Goal: Share content: Share content

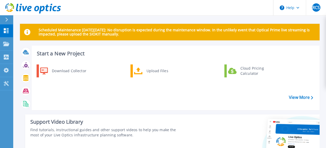
click at [6, 19] on icon at bounding box center [6, 20] width 3 height 4
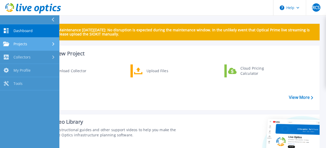
click at [53, 42] on icon at bounding box center [53, 43] width 2 height 3
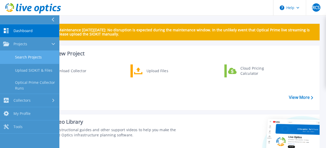
click at [28, 56] on link "Search Projects" at bounding box center [29, 57] width 59 height 13
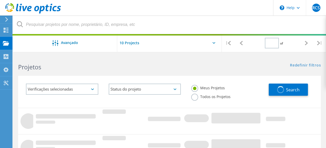
type input "1"
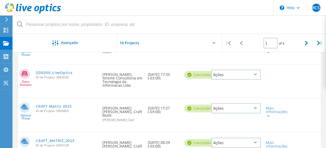
scroll to position [89, 0]
click at [49, 104] on link "CRAFT Matriz 2025" at bounding box center [54, 106] width 36 height 4
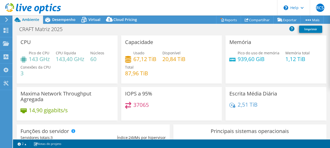
select select "SouthAmerica"
select select "BRL"
click at [226, 19] on link "Reports" at bounding box center [228, 20] width 25 height 8
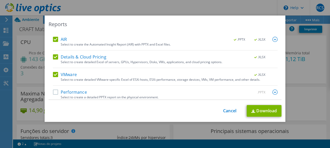
scroll to position [28, 0]
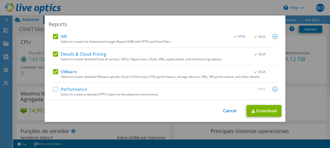
click at [53, 88] on label "Performance" at bounding box center [70, 89] width 34 height 5
click at [0, 0] on input "Performance" at bounding box center [0, 0] width 0 height 0
click at [54, 70] on label "VMware" at bounding box center [65, 71] width 24 height 5
click at [0, 0] on input "VMware" at bounding box center [0, 0] width 0 height 0
click at [53, 53] on label "Details & Cloud Pricing" at bounding box center [79, 54] width 53 height 5
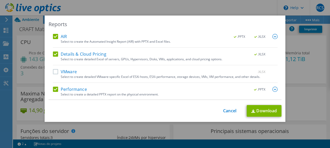
click at [0, 0] on input "Details & Cloud Pricing" at bounding box center [0, 0] width 0 height 0
click at [54, 35] on label "AIR" at bounding box center [60, 36] width 14 height 5
click at [0, 0] on input "AIR" at bounding box center [0, 0] width 0 height 0
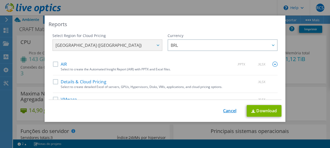
click at [223, 110] on link "Cancel" at bounding box center [229, 111] width 13 height 5
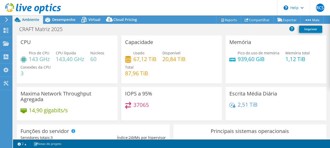
click at [7, 20] on use at bounding box center [6, 19] width 3 height 5
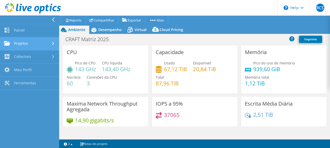
click at [52, 43] on icon at bounding box center [53, 43] width 2 height 3
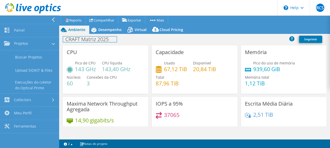
click at [92, 38] on h1 "CRAFT Matriz 2025" at bounding box center [90, 40] width 54 height 6
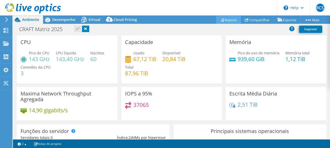
click at [227, 19] on link "Reports" at bounding box center [228, 20] width 25 height 8
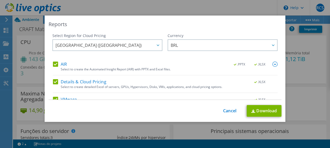
scroll to position [28, 0]
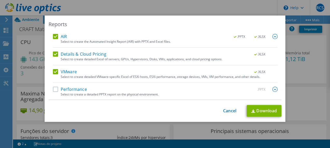
click at [54, 88] on label "Performance" at bounding box center [70, 89] width 34 height 5
click at [0, 0] on input "Performance" at bounding box center [0, 0] width 0 height 0
click at [53, 71] on label "VMware" at bounding box center [65, 71] width 24 height 5
click at [0, 0] on input "VMware" at bounding box center [0, 0] width 0 height 0
click at [54, 53] on label "Details & Cloud Pricing" at bounding box center [79, 54] width 53 height 5
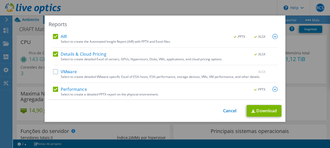
click at [0, 0] on input "Details & Cloud Pricing" at bounding box center [0, 0] width 0 height 0
click at [53, 36] on label "AIR" at bounding box center [60, 36] width 14 height 5
click at [0, 0] on input "AIR" at bounding box center [0, 0] width 0 height 0
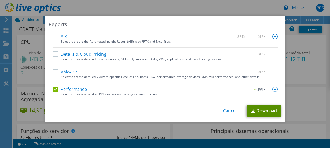
click at [260, 111] on link "Download" at bounding box center [263, 111] width 35 height 12
click at [263, 111] on link "Download" at bounding box center [263, 111] width 35 height 12
click at [227, 111] on link "Cancel" at bounding box center [229, 111] width 13 height 5
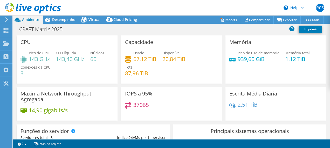
click at [259, 14] on header "RCS Usuário Final Ricardo Costa Santana ricardo.santana@craftmulti.com Craft Mu…" at bounding box center [165, 8] width 330 height 16
click at [256, 18] on link "Compartilhar" at bounding box center [256, 20] width 33 height 8
click at [8, 19] on icon at bounding box center [7, 19] width 4 height 5
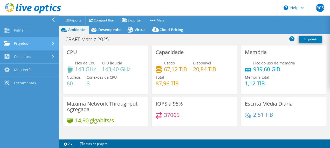
click at [51, 45] on div at bounding box center [54, 43] width 6 height 3
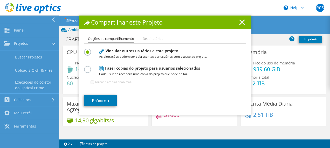
click at [240, 21] on icon at bounding box center [242, 22] width 6 height 6
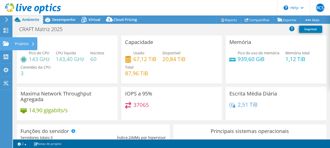
click at [6, 42] on icon at bounding box center [6, 43] width 6 height 5
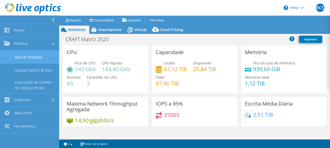
click at [33, 56] on link "Buscar Projetos" at bounding box center [29, 57] width 59 height 13
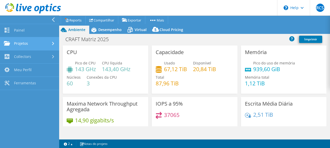
click at [38, 45] on link "Projetos" at bounding box center [29, 43] width 59 height 13
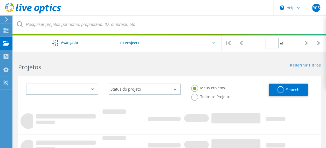
type input "1"
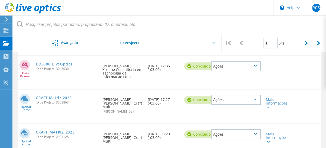
scroll to position [106, 0]
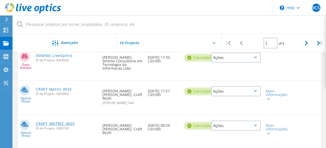
click at [60, 122] on link "CRAFT_MATRIZ_2025" at bounding box center [55, 124] width 39 height 4
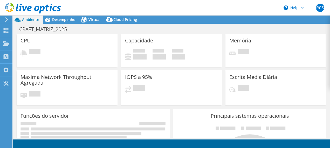
select select "USD"
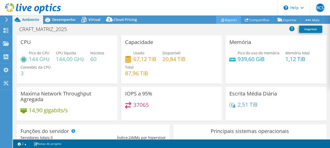
click at [227, 19] on link "Reports" at bounding box center [228, 20] width 25 height 8
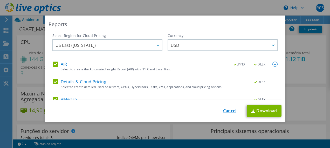
click at [226, 111] on link "Cancel" at bounding box center [229, 111] width 13 height 5
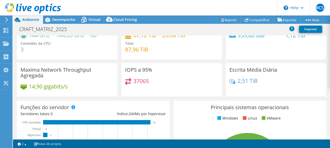
scroll to position [31, 0]
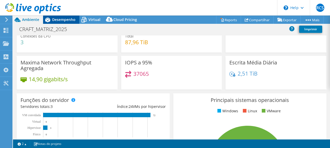
click at [56, 18] on span "Desempenho" at bounding box center [63, 19] width 23 height 5
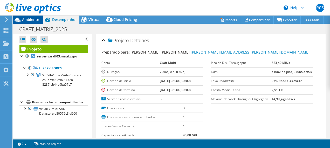
click at [28, 19] on span "Ambiente" at bounding box center [30, 19] width 17 height 5
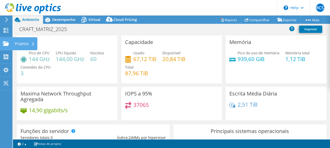
click at [4, 43] on use at bounding box center [6, 43] width 6 height 4
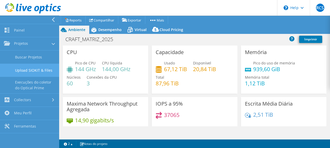
click at [35, 70] on link "Upload SIOKIT & Files" at bounding box center [29, 70] width 59 height 13
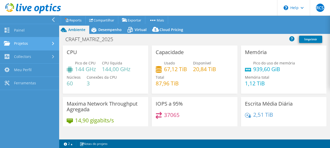
click at [51, 42] on div at bounding box center [54, 43] width 6 height 3
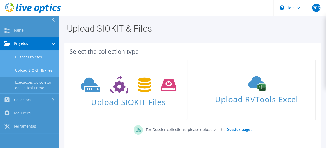
click at [36, 56] on link "Buscar Projetos" at bounding box center [29, 57] width 59 height 13
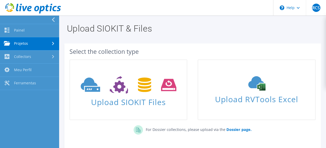
click at [55, 44] on div at bounding box center [54, 43] width 6 height 3
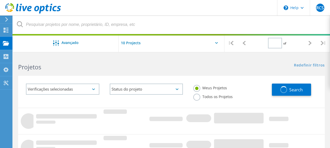
type input "1"
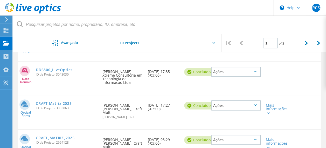
scroll to position [93, 0]
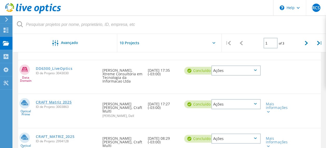
click at [53, 101] on link "CRAFT Matriz 2025" at bounding box center [54, 103] width 36 height 4
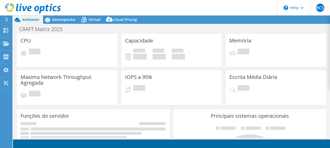
select select "SouthAmerica"
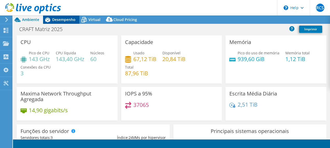
click at [64, 18] on span "Desempenho" at bounding box center [63, 19] width 23 height 5
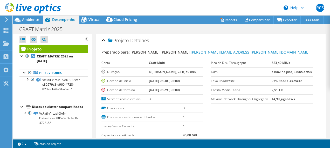
select select "BRL"
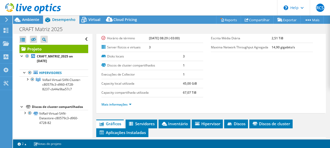
scroll to position [52, 0]
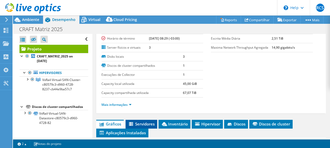
click at [144, 120] on li "Servidores" at bounding box center [141, 124] width 32 height 9
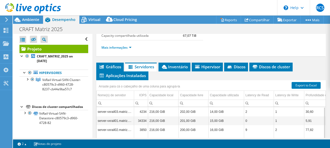
scroll to position [102, 0]
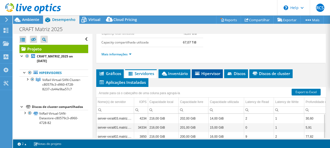
click at [204, 72] on span "Hipervisor" at bounding box center [207, 73] width 26 height 5
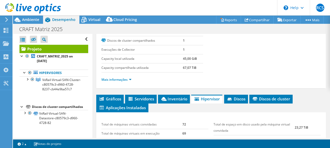
scroll to position [0, 0]
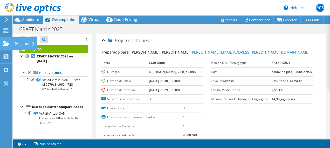
click at [29, 43] on div "Projetos" at bounding box center [24, 43] width 25 height 13
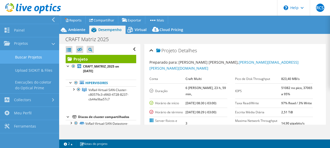
click at [28, 57] on link "Buscar Projetos" at bounding box center [29, 57] width 59 height 13
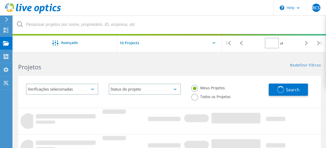
type input "1"
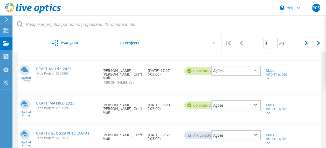
scroll to position [127, 0]
click at [56, 101] on link "CRAFT_MATRIZ_2025" at bounding box center [55, 103] width 39 height 4
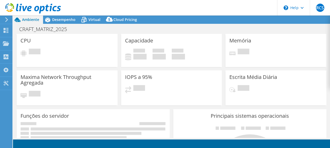
select select "USD"
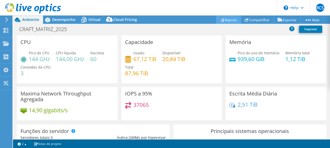
click at [225, 19] on link "Reports" at bounding box center [228, 20] width 25 height 8
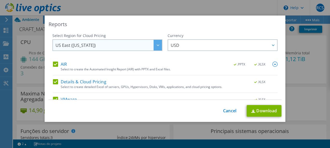
click at [156, 46] on icon at bounding box center [157, 46] width 3 height 2
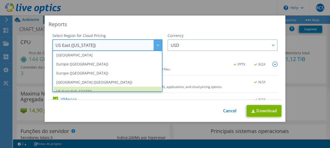
scroll to position [70, 0]
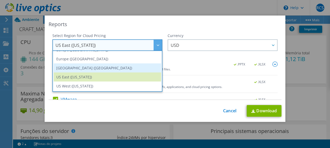
click at [114, 68] on li "[GEOGRAPHIC_DATA] ([GEOGRAPHIC_DATA])" at bounding box center [107, 67] width 107 height 9
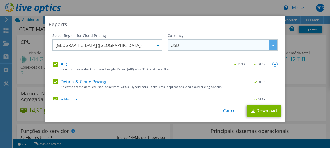
click at [203, 46] on span "USD" at bounding box center [223, 45] width 106 height 11
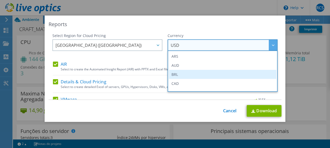
click at [184, 75] on li "BRL" at bounding box center [222, 74] width 107 height 9
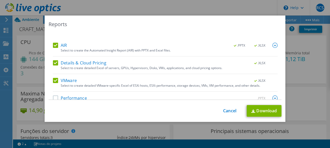
scroll to position [28, 0]
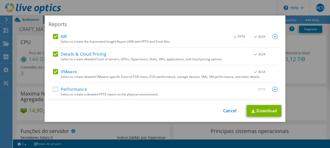
click at [54, 89] on label "Performance" at bounding box center [70, 89] width 34 height 5
click at [0, 0] on input "Performance" at bounding box center [0, 0] width 0 height 0
click at [54, 71] on label "VMware" at bounding box center [65, 71] width 24 height 5
click at [0, 0] on input "VMware" at bounding box center [0, 0] width 0 height 0
click at [54, 53] on label "Details & Cloud Pricing" at bounding box center [79, 54] width 53 height 5
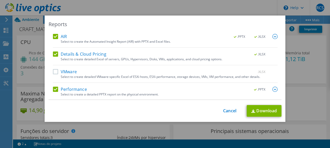
click at [0, 0] on input "Details & Cloud Pricing" at bounding box center [0, 0] width 0 height 0
click at [53, 37] on label "AIR" at bounding box center [60, 36] width 14 height 5
click at [0, 0] on input "AIR" at bounding box center [0, 0] width 0 height 0
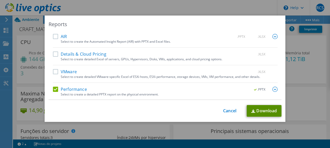
click at [264, 110] on link "Download" at bounding box center [263, 111] width 35 height 12
click at [226, 110] on link "Cancel" at bounding box center [229, 111] width 13 height 5
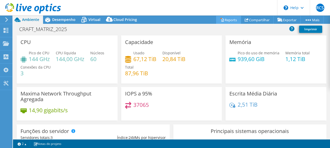
click at [224, 19] on link "Reports" at bounding box center [228, 20] width 25 height 8
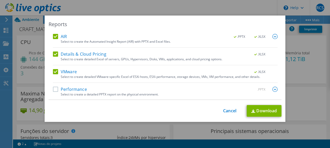
scroll to position [0, 0]
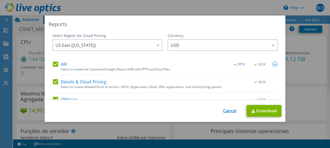
click at [225, 111] on link "Cancel" at bounding box center [229, 111] width 13 height 5
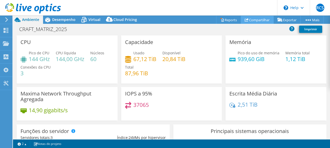
click at [257, 19] on link "Compartilhar" at bounding box center [256, 20] width 33 height 8
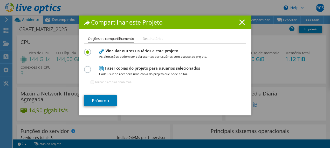
click at [239, 22] on icon at bounding box center [242, 22] width 6 height 6
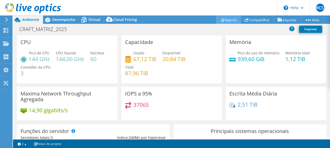
click at [225, 20] on link "Reports" at bounding box center [228, 20] width 25 height 8
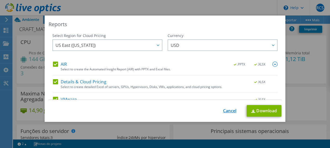
click at [227, 110] on link "Cancel" at bounding box center [229, 111] width 13 height 5
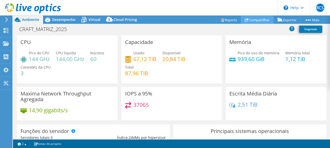
click at [252, 20] on link "Compartilhar" at bounding box center [256, 20] width 33 height 8
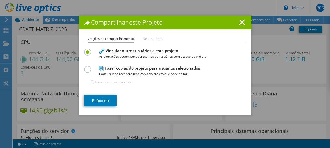
click at [153, 39] on li "Destinatários" at bounding box center [152, 39] width 20 height 6
click at [85, 67] on label at bounding box center [88, 66] width 9 height 1
click at [0, 0] on input "radio" at bounding box center [0, 0] width 0 height 0
click at [86, 50] on label at bounding box center [88, 49] width 9 height 1
click at [0, 0] on input "radio" at bounding box center [0, 0] width 0 height 0
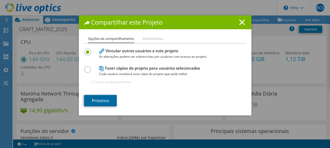
click at [101, 99] on link "Próximo" at bounding box center [100, 100] width 33 height 11
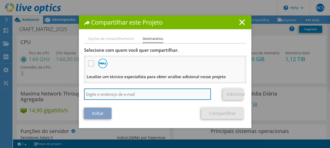
click at [108, 94] on input "search" at bounding box center [147, 94] width 127 height 11
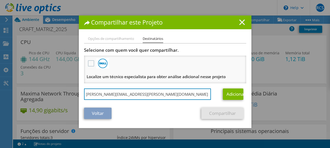
type input "[PERSON_NAME][EMAIL_ADDRESS][PERSON_NAME][DOMAIN_NAME]"
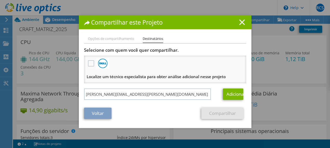
click at [239, 22] on icon at bounding box center [242, 22] width 6 height 6
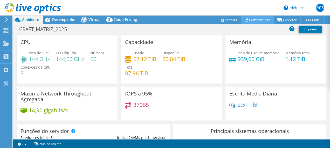
click at [255, 20] on link "Compartilhar" at bounding box center [256, 20] width 33 height 8
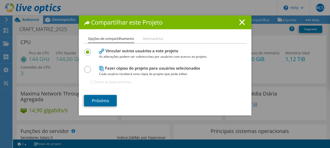
click at [102, 101] on link "Próximo" at bounding box center [100, 100] width 33 height 11
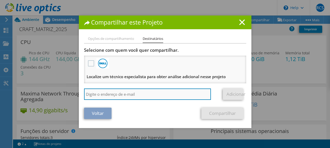
click at [116, 94] on input "search" at bounding box center [147, 94] width 127 height 11
type input "[PERSON_NAME][EMAIL_ADDRESS][PERSON_NAME][DOMAIN_NAME]"
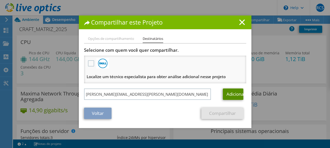
click at [229, 93] on link "Adicionar" at bounding box center [233, 94] width 20 height 11
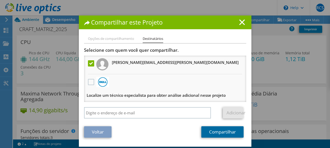
click at [214, 129] on link "Compartilhar" at bounding box center [222, 131] width 42 height 11
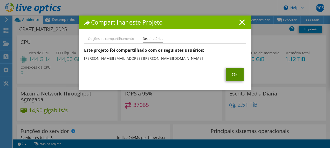
click at [230, 75] on link "Ok" at bounding box center [234, 74] width 18 height 13
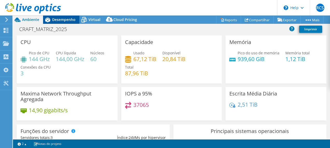
click at [61, 22] on div "Desempenho" at bounding box center [61, 20] width 36 height 8
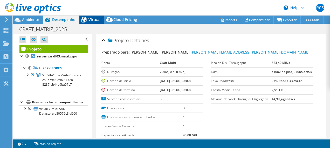
click at [94, 21] on span "Virtual" at bounding box center [94, 19] width 12 height 5
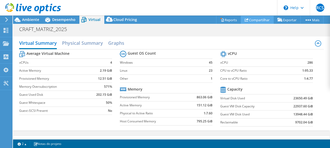
click at [249, 20] on link "Compartilhar" at bounding box center [256, 20] width 33 height 8
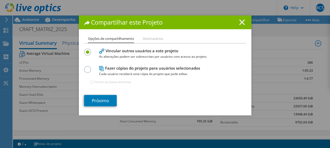
click at [239, 23] on line at bounding box center [241, 22] width 5 height 5
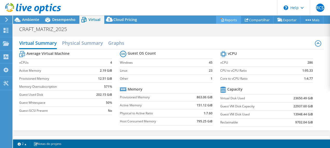
click at [226, 18] on link "Reports" at bounding box center [228, 20] width 25 height 8
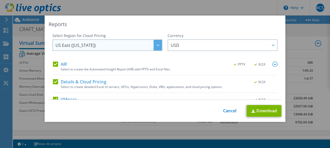
click at [153, 47] on div at bounding box center [157, 45] width 8 height 11
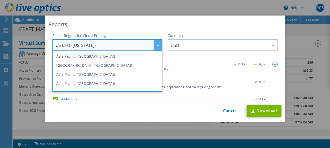
scroll to position [70, 0]
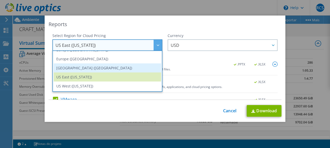
click at [86, 67] on li "[GEOGRAPHIC_DATA] ([GEOGRAPHIC_DATA])" at bounding box center [107, 67] width 107 height 9
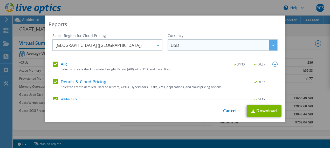
click at [193, 49] on span "USD" at bounding box center [223, 45] width 106 height 11
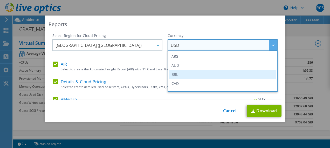
click at [183, 74] on li "BRL" at bounding box center [222, 74] width 107 height 9
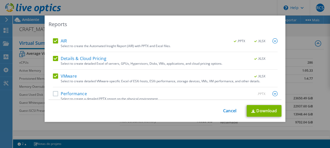
scroll to position [28, 0]
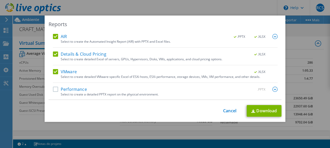
click at [54, 87] on label "Performance" at bounding box center [70, 89] width 34 height 5
click at [0, 0] on input "Performance" at bounding box center [0, 0] width 0 height 0
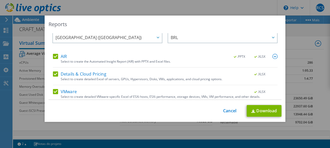
scroll to position [8, 0]
click at [56, 74] on label "Details & Cloud Pricing" at bounding box center [79, 74] width 53 height 5
click at [0, 0] on input "Details & Cloud Pricing" at bounding box center [0, 0] width 0 height 0
click at [53, 92] on label "VMware" at bounding box center [65, 91] width 24 height 5
click at [0, 0] on input "VMware" at bounding box center [0, 0] width 0 height 0
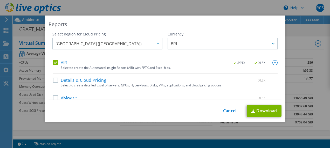
scroll to position [0, 0]
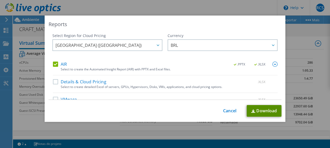
click at [264, 109] on link "Download" at bounding box center [263, 111] width 35 height 12
click at [226, 111] on link "Cancel" at bounding box center [229, 111] width 13 height 5
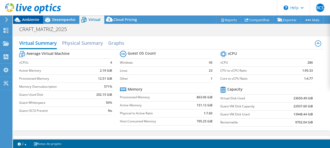
click at [28, 19] on span "Ambiente" at bounding box center [30, 19] width 17 height 5
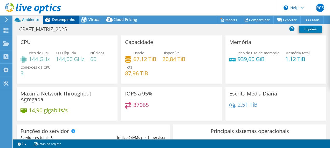
click at [62, 22] on div "Desempenho" at bounding box center [61, 20] width 36 height 8
